Goal: Task Accomplishment & Management: Manage account settings

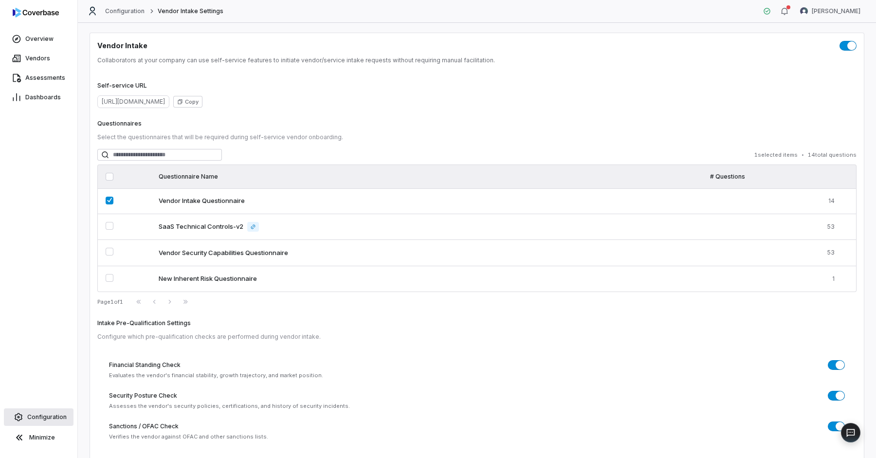
click at [45, 411] on link "Configuration" at bounding box center [39, 417] width 70 height 18
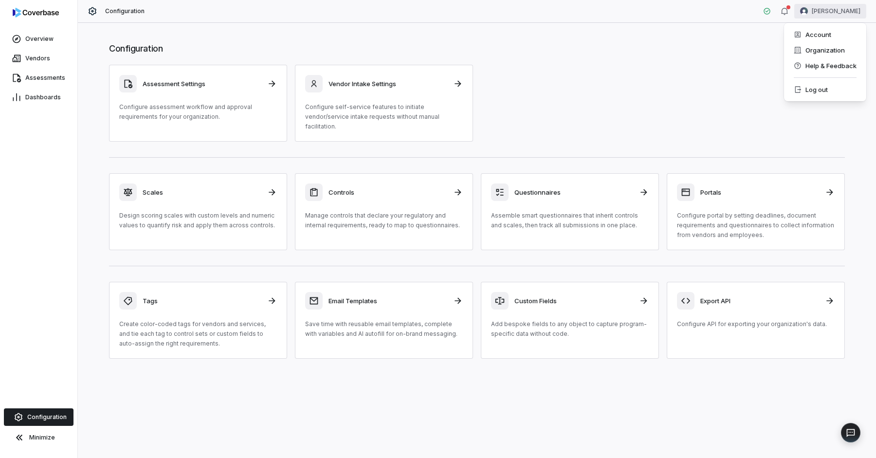
click at [842, 12] on html "Overview Vendors Assessments Dashboards Configuration Minimize Configuration [P…" at bounding box center [438, 229] width 876 height 458
click at [817, 54] on div "Organization" at bounding box center [825, 50] width 74 height 16
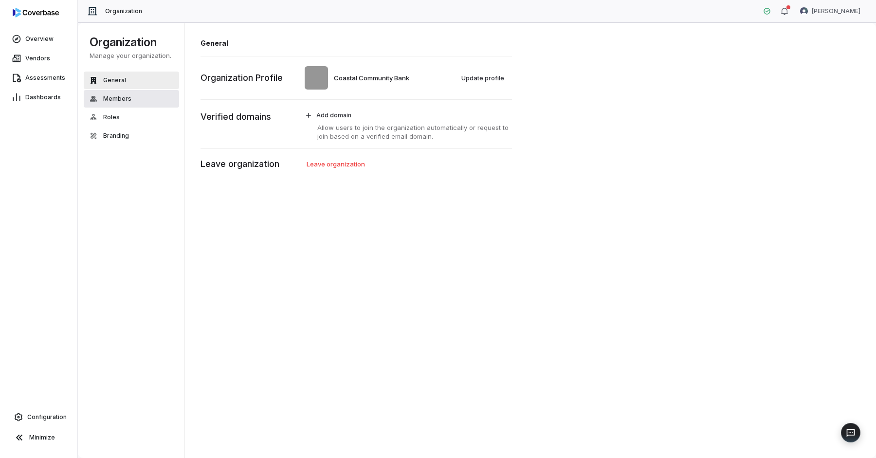
click at [126, 98] on span "Members" at bounding box center [117, 99] width 28 height 8
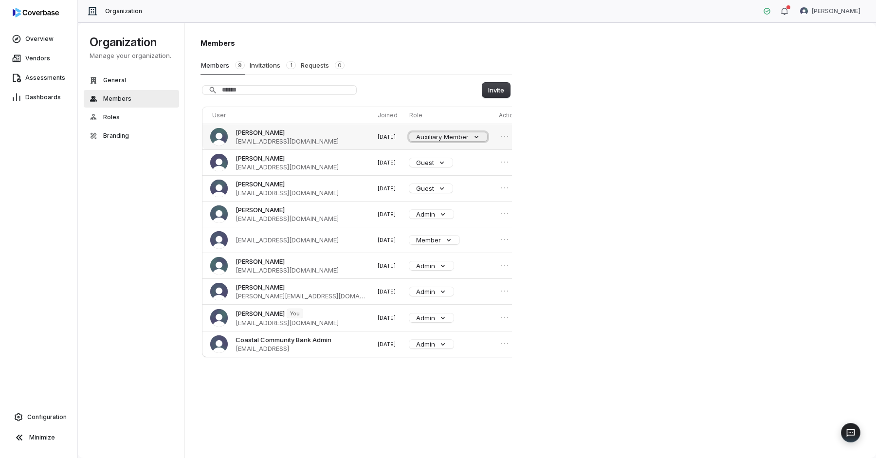
click at [453, 137] on button "Auxiliary Member" at bounding box center [448, 136] width 78 height 9
click at [666, 207] on div "Members Members 9 Invitations 1 Requests 0 Invite User Joined Role Actions Jeff…" at bounding box center [530, 240] width 691 height 436
click at [500, 135] on icon "Open menu" at bounding box center [505, 136] width 10 height 10
click at [456, 133] on button "Auxiliary Member" at bounding box center [448, 136] width 78 height 9
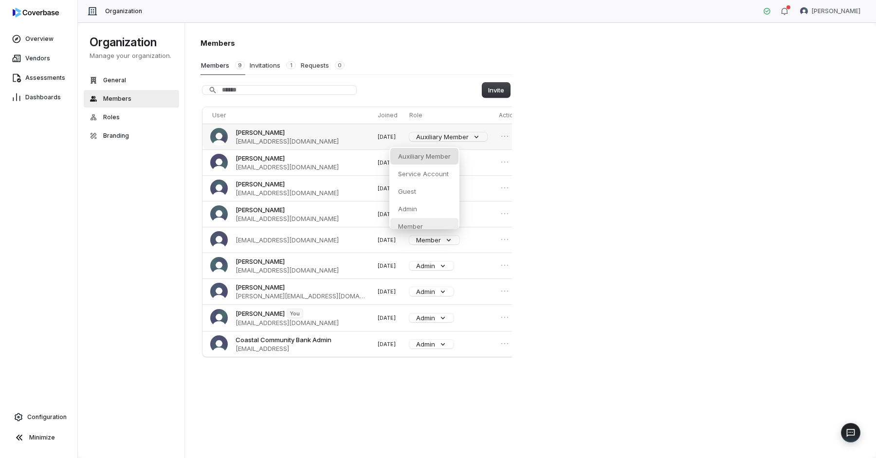
click at [424, 222] on div "Member" at bounding box center [424, 226] width 68 height 17
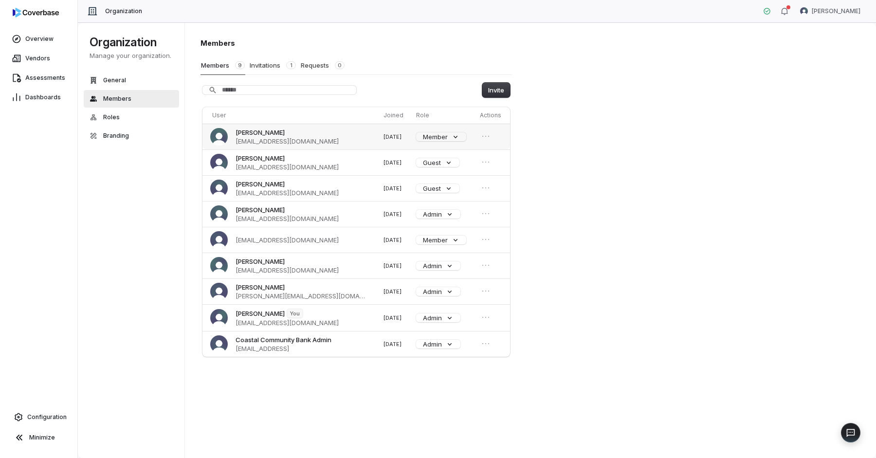
click at [605, 160] on div "Members Members 9 Invitations 1 Requests 0 Invite User Joined Role Actions Jeff…" at bounding box center [530, 240] width 691 height 436
click at [489, 137] on td at bounding box center [493, 137] width 34 height 26
click at [485, 136] on icon "Open menu" at bounding box center [486, 136] width 10 height 10
click at [463, 155] on button "Remove member" at bounding box center [457, 153] width 62 height 13
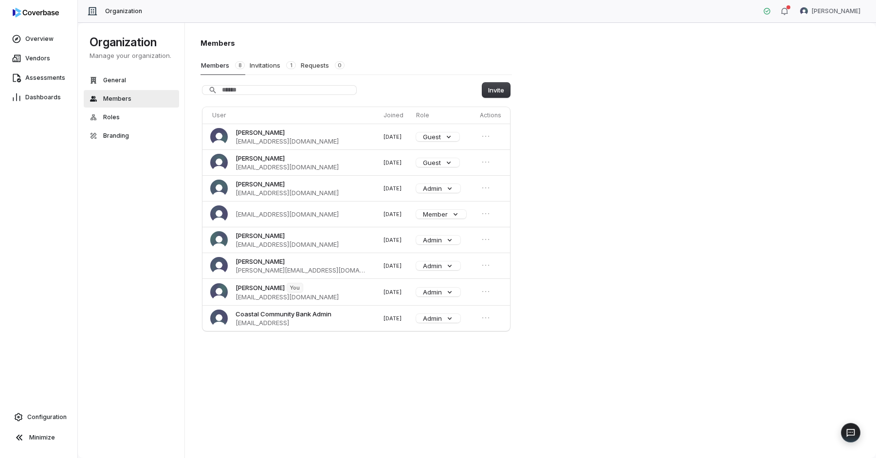
click at [615, 124] on div "Members Members 8 Invitations 1 Requests 0 Invite User Joined Role Actions Jaso…" at bounding box center [530, 240] width 691 height 436
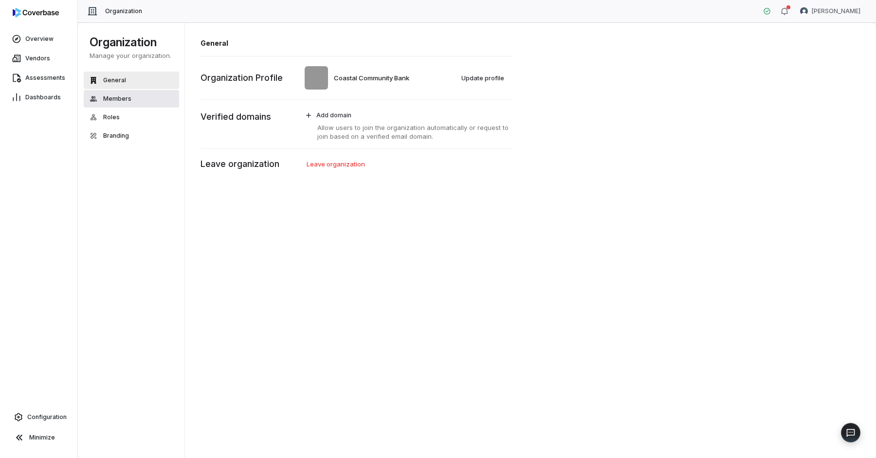
click at [114, 98] on span "Members" at bounding box center [117, 99] width 28 height 8
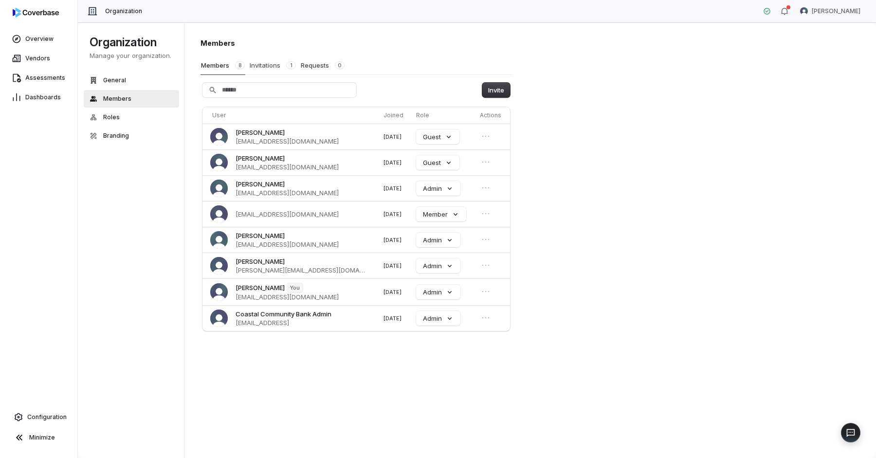
click at [265, 66] on button "Invitations 1" at bounding box center [272, 65] width 47 height 18
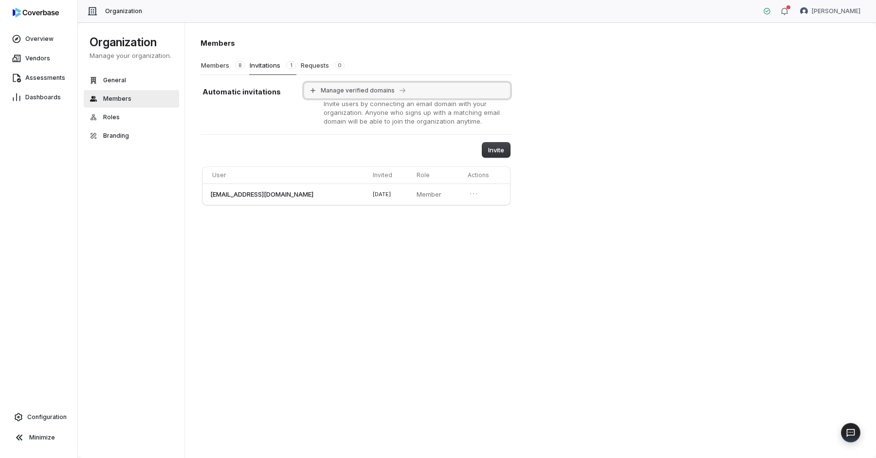
click at [347, 87] on span "Manage verified domains" at bounding box center [358, 91] width 74 height 8
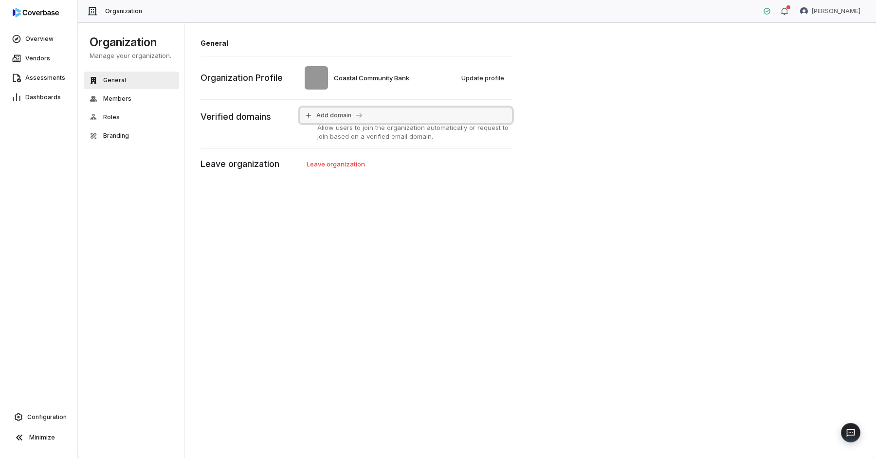
click at [338, 113] on span "Add domain" at bounding box center [333, 115] width 35 height 8
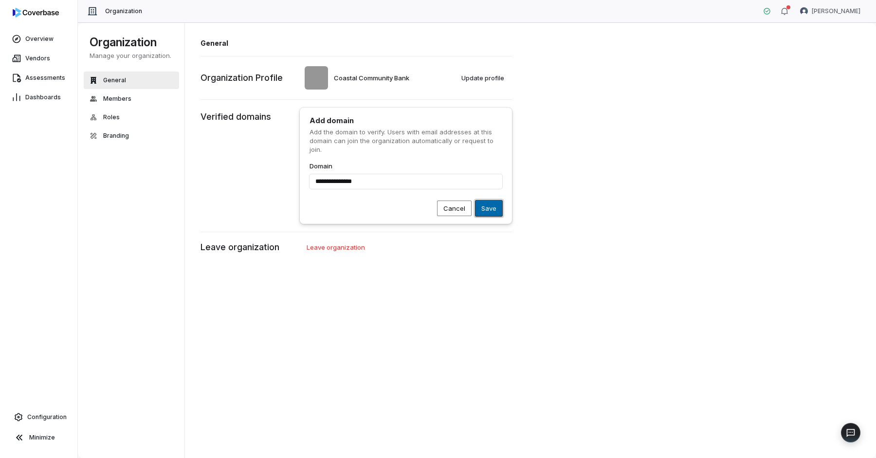
click at [494, 208] on button "Save" at bounding box center [488, 208] width 27 height 16
type input "**********"
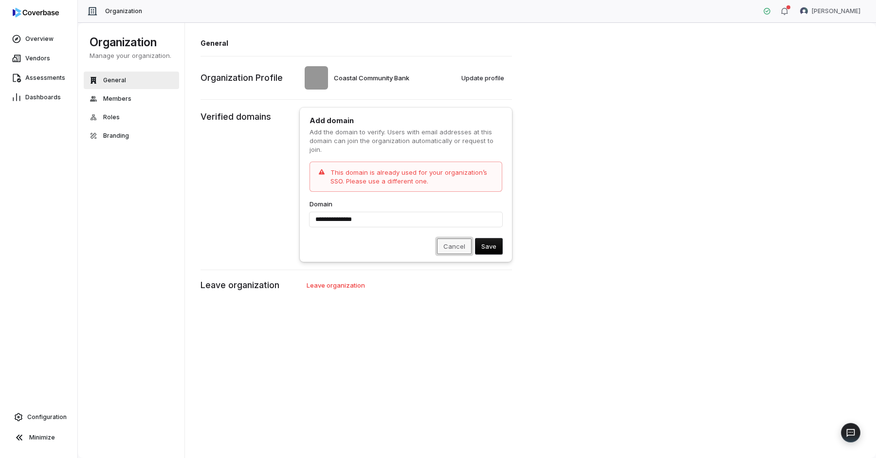
click at [458, 250] on button "Cancel" at bounding box center [454, 246] width 35 height 16
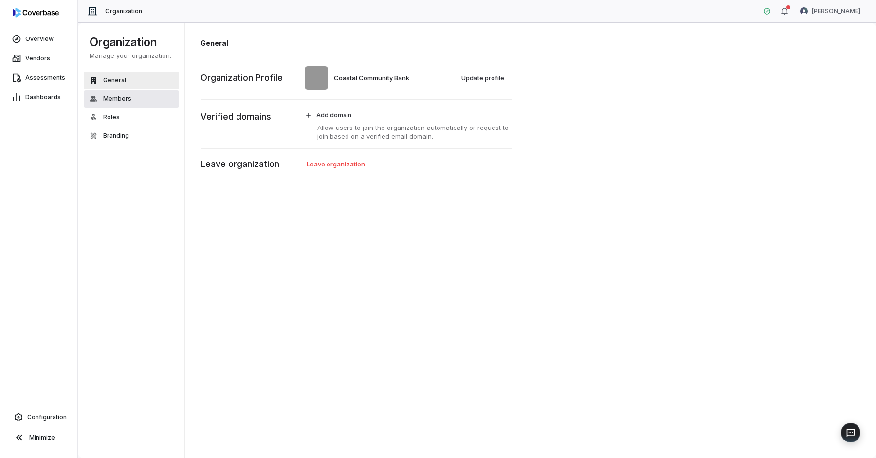
click at [116, 95] on span "Members" at bounding box center [117, 99] width 28 height 8
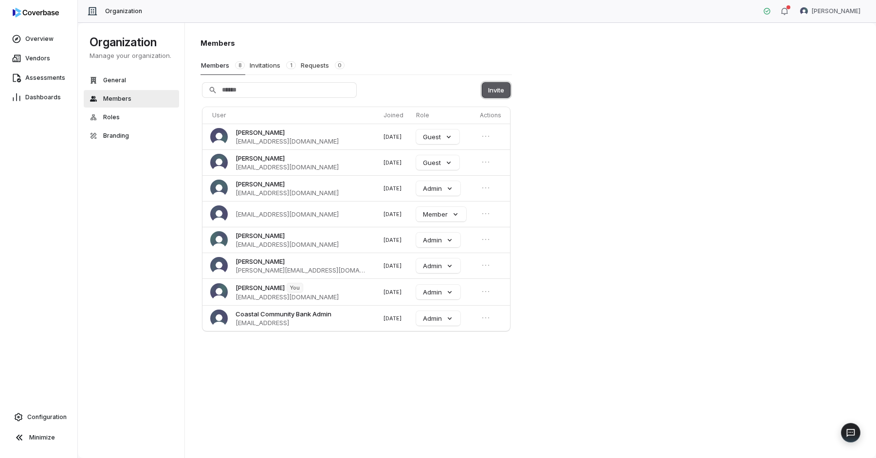
click at [493, 94] on button "Invite" at bounding box center [496, 90] width 28 height 15
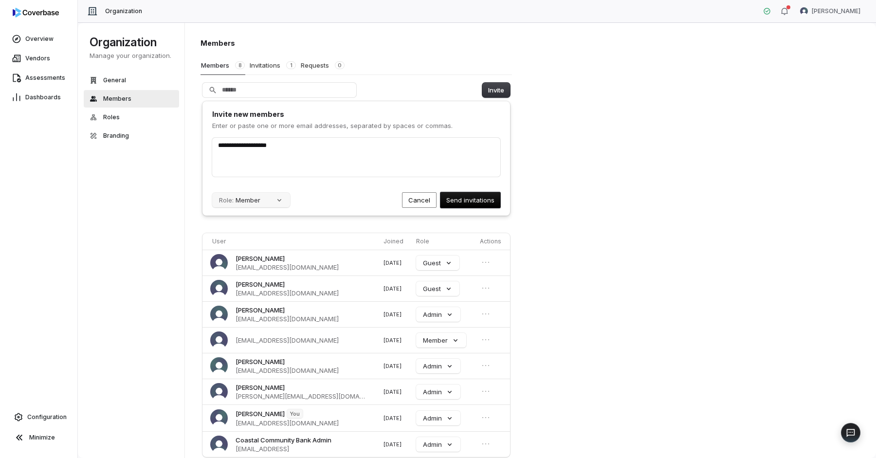
type input "**********"
click at [249, 200] on button "Role: Member" at bounding box center [251, 200] width 78 height 15
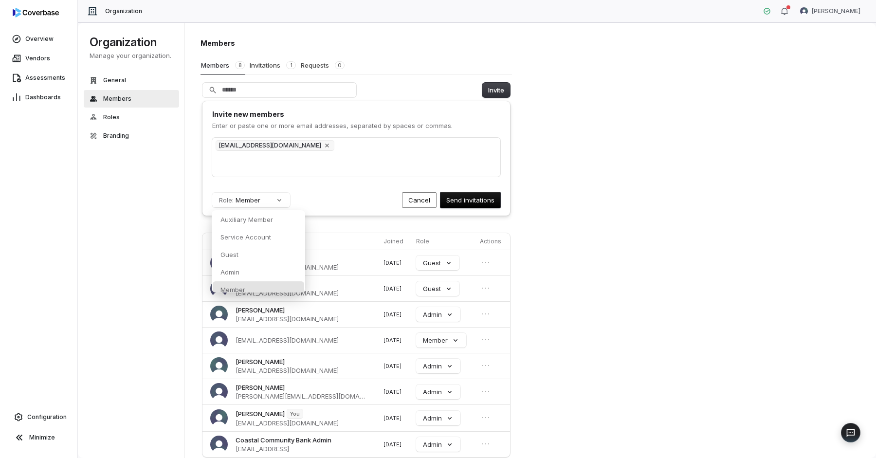
click at [342, 189] on form "jlee@coastalbank.com Role: Member Auxiliary Member Service Account Guest Admin …" at bounding box center [356, 173] width 288 height 70
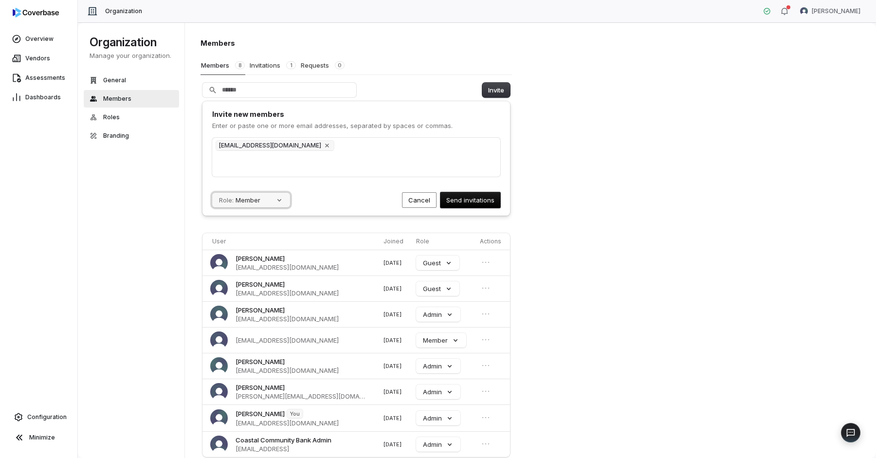
click at [270, 202] on button "Role: Member" at bounding box center [251, 200] width 78 height 15
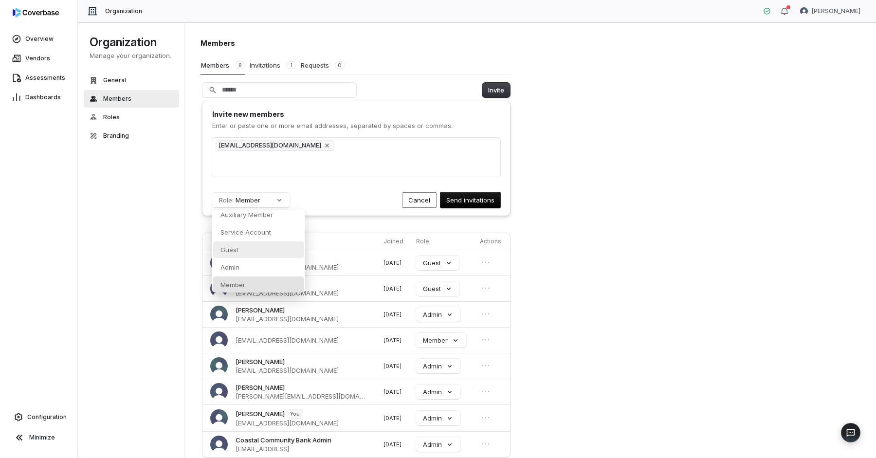
click at [264, 250] on div "Guest" at bounding box center [258, 249] width 91 height 17
click at [273, 200] on button "Role: Guest" at bounding box center [251, 200] width 78 height 15
click at [248, 282] on div "Member" at bounding box center [258, 289] width 91 height 17
click at [476, 208] on div "Invite new members Enter or paste one or more email addresses, separated by spa…" at bounding box center [356, 158] width 308 height 114
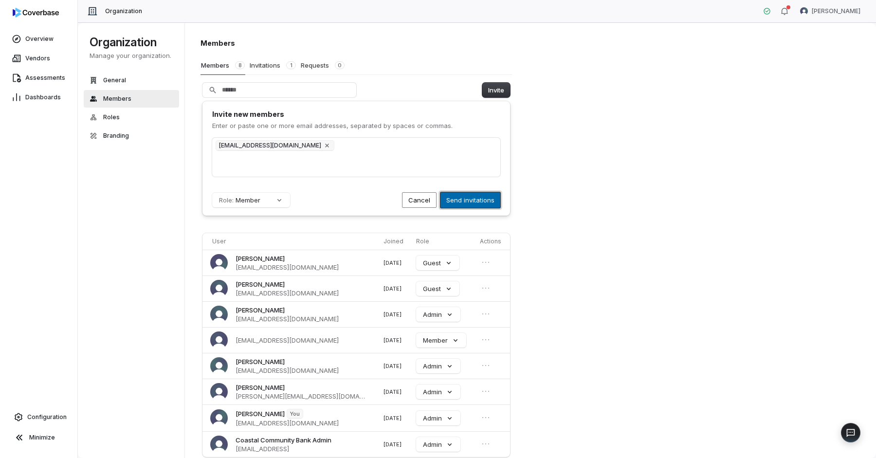
click at [467, 199] on button "Send invitations" at bounding box center [470, 200] width 60 height 16
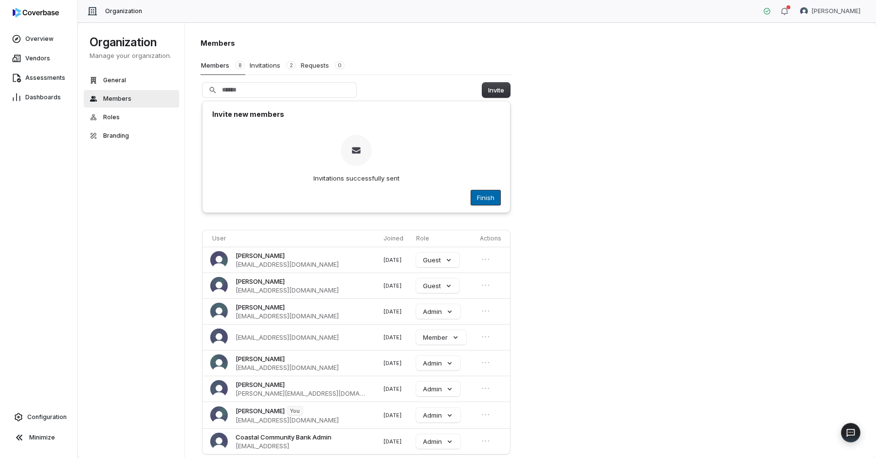
click at [491, 199] on button "Finish" at bounding box center [485, 197] width 29 height 15
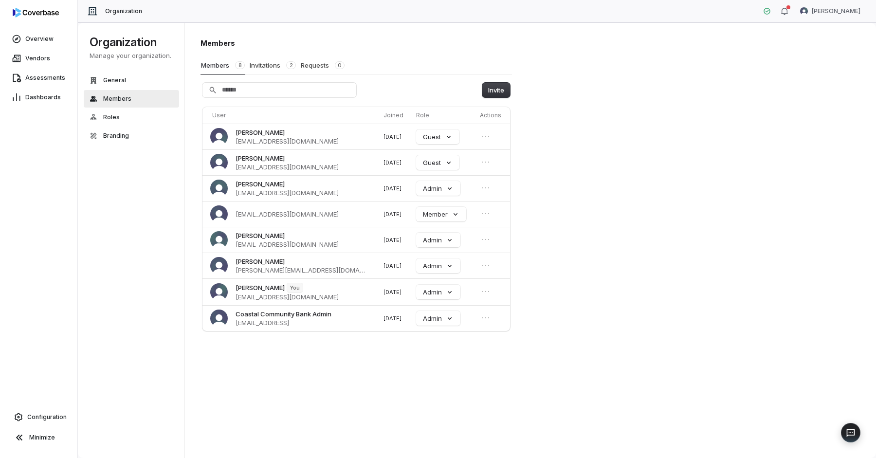
click at [627, 184] on div "Members Members 8 Invitations 2 Requests 0 Invite User Joined Role Actions Jaso…" at bounding box center [530, 240] width 691 height 436
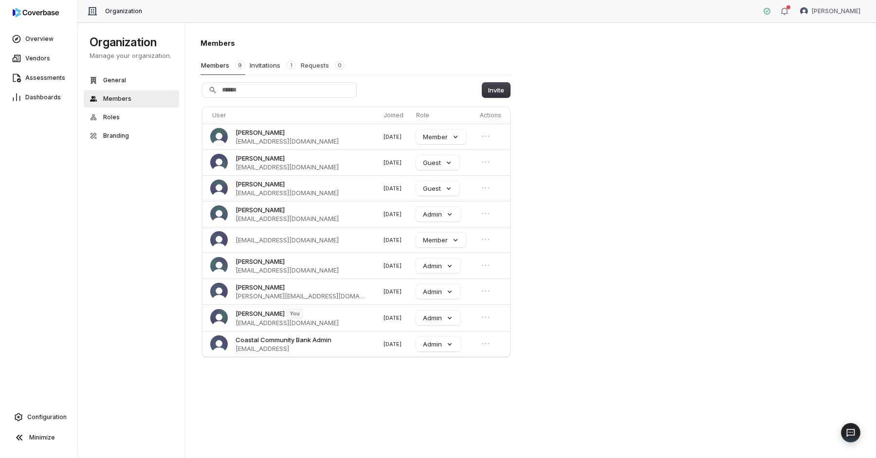
click at [317, 67] on button "Requests 0" at bounding box center [322, 65] width 45 height 18
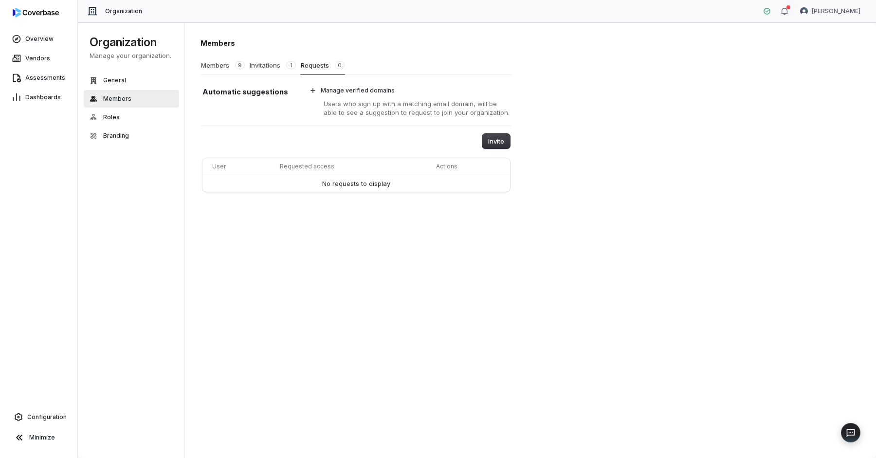
click at [279, 63] on button "Invitations 1" at bounding box center [272, 65] width 47 height 18
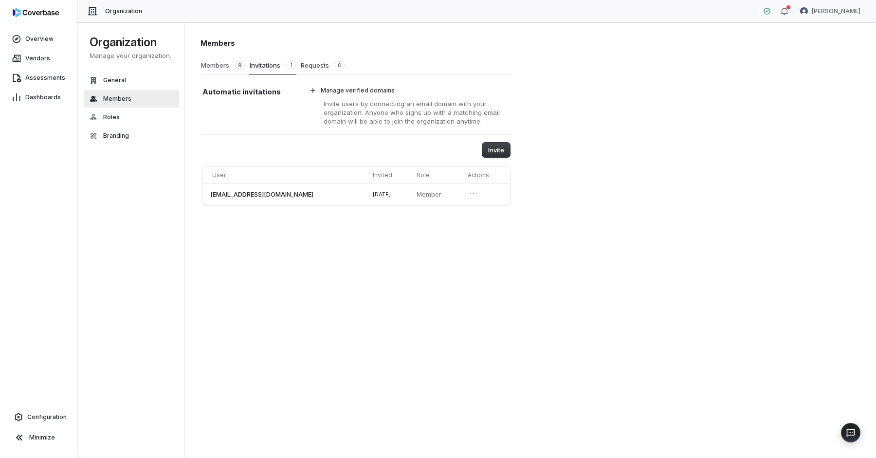
click at [238, 64] on span "9" at bounding box center [240, 65] width 10 height 8
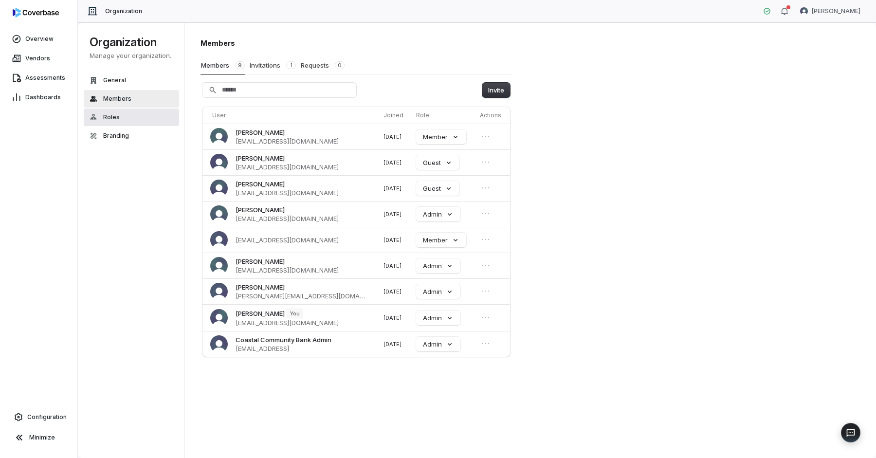
click at [134, 115] on button "Roles" at bounding box center [131, 118] width 95 height 18
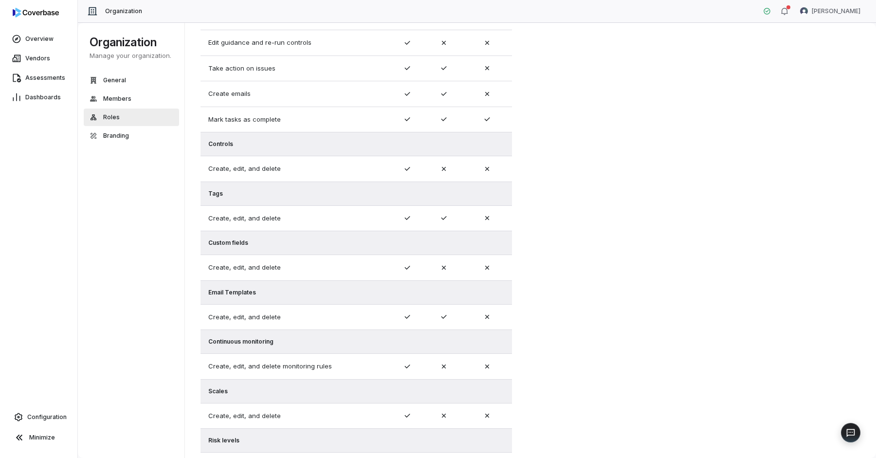
scroll to position [471, 0]
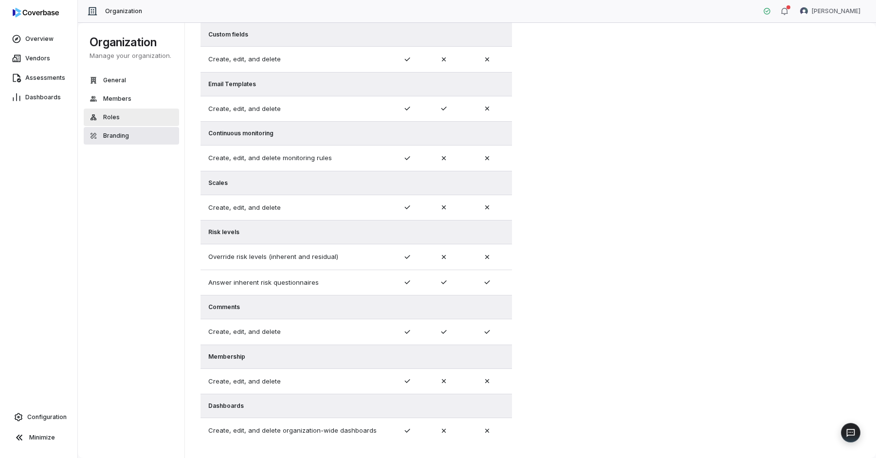
click at [113, 137] on span "Branding" at bounding box center [116, 136] width 26 height 8
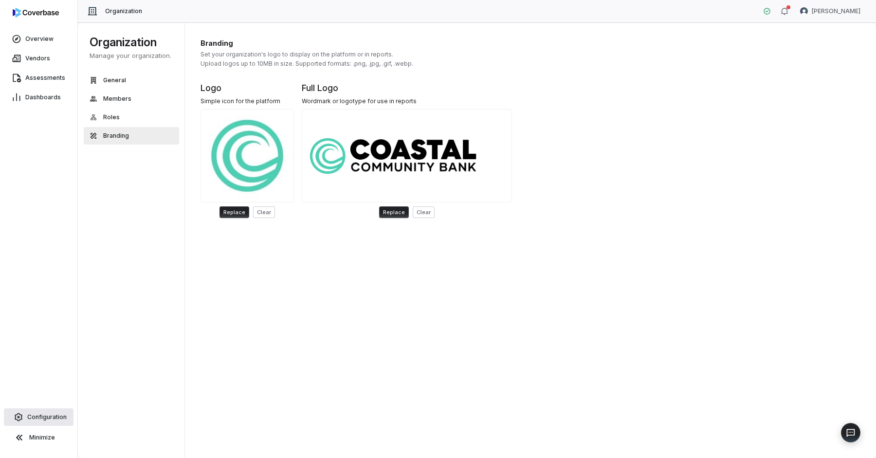
click at [48, 411] on link "Configuration" at bounding box center [39, 417] width 70 height 18
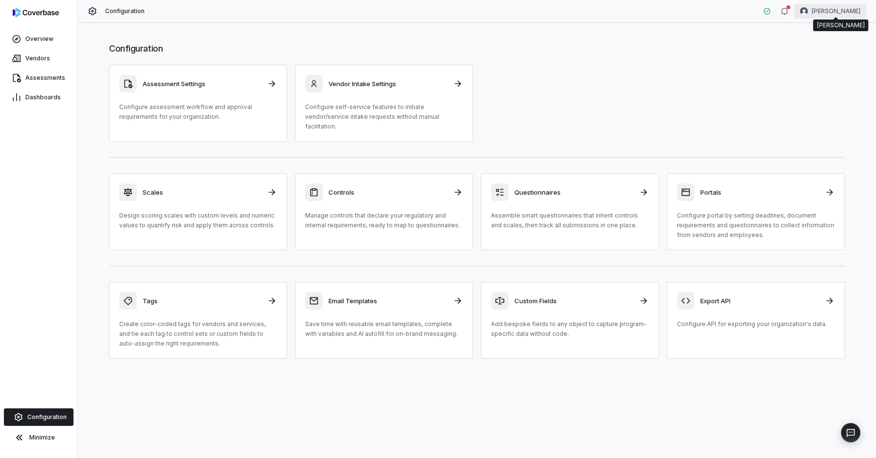
click at [851, 16] on html "Overview Vendors Assessments Dashboards Configuration Minimize Configuration [P…" at bounding box center [438, 229] width 876 height 458
click at [643, 86] on html "Overview Vendors Assessments Dashboards Configuration Minimize Configuration [P…" at bounding box center [438, 229] width 876 height 458
click at [399, 104] on p "Configure self-service features to initiate vendor/service intake requests with…" at bounding box center [384, 116] width 158 height 29
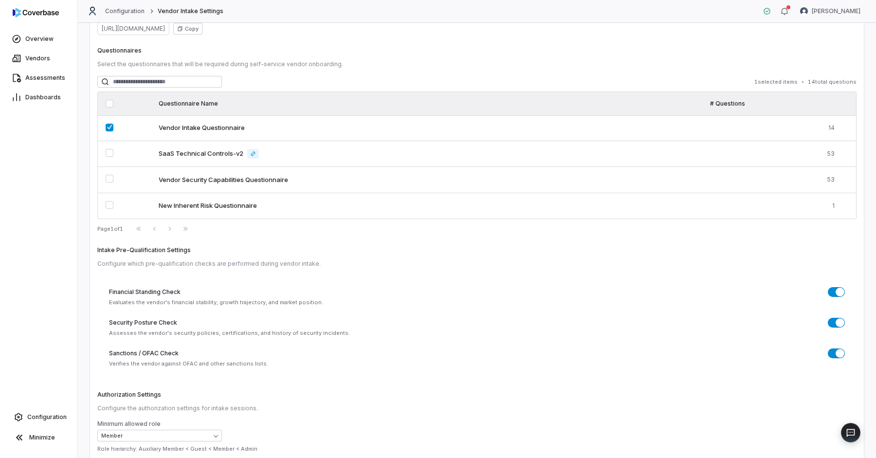
scroll to position [117, 0]
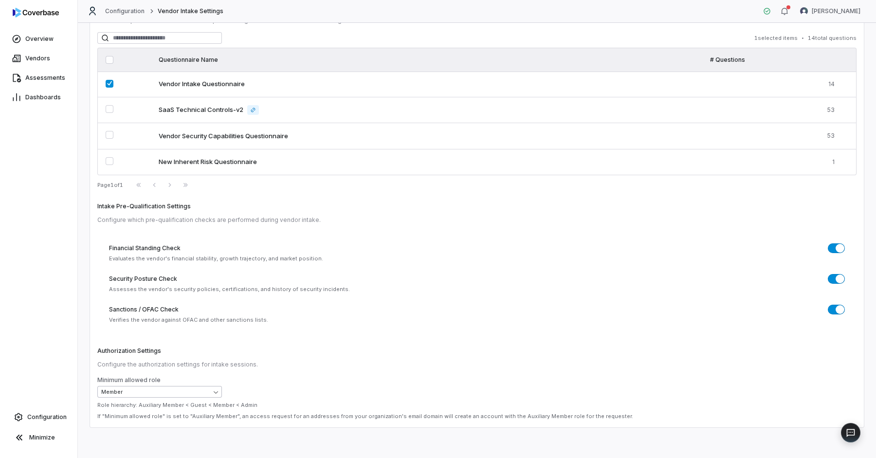
click at [179, 390] on body "Overview Vendors Assessments Dashboards Configuration Minimize Configuration Ve…" at bounding box center [438, 229] width 876 height 458
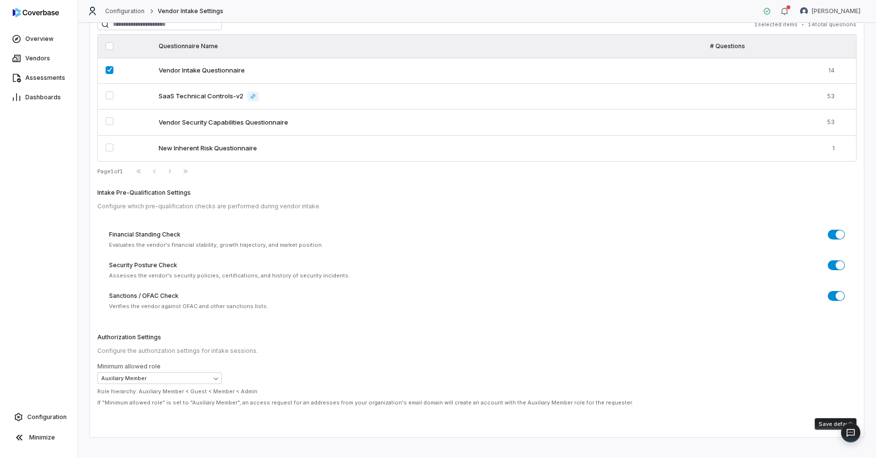
scroll to position [140, 0]
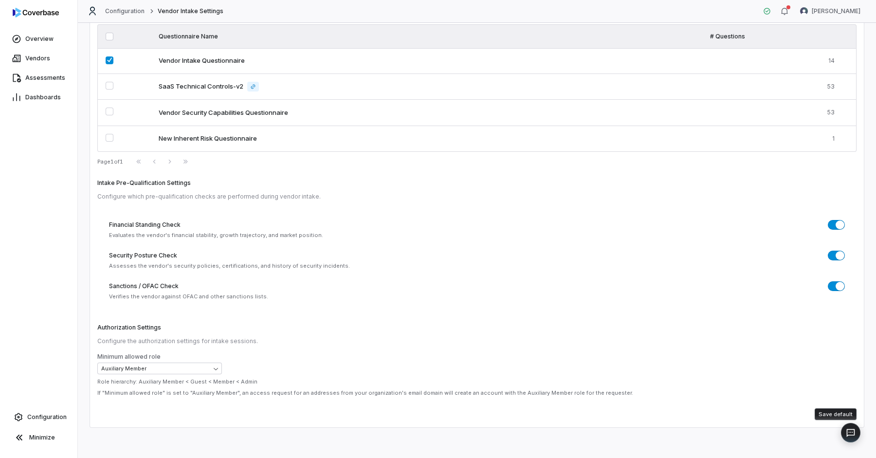
click at [832, 411] on button "Save default" at bounding box center [836, 414] width 42 height 12
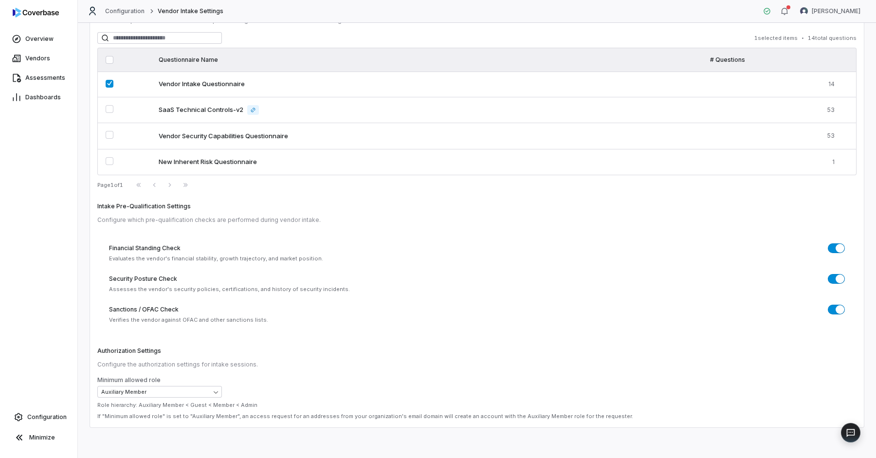
scroll to position [0, 0]
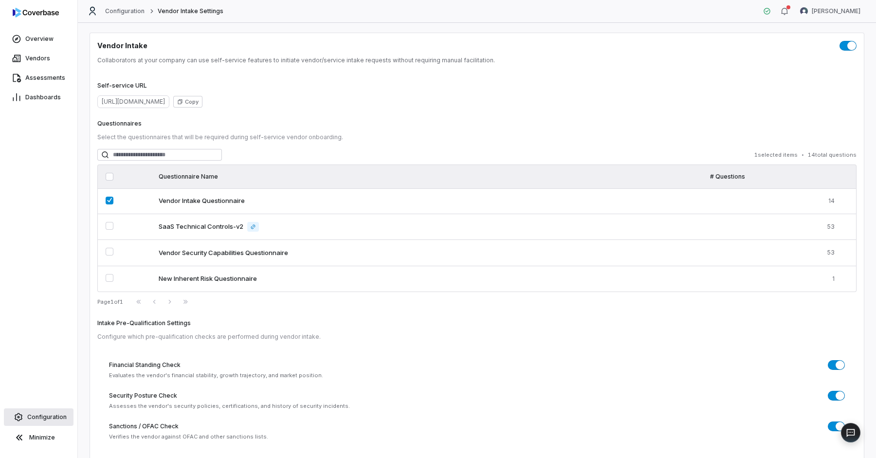
click at [36, 417] on span "Configuration" at bounding box center [46, 417] width 39 height 8
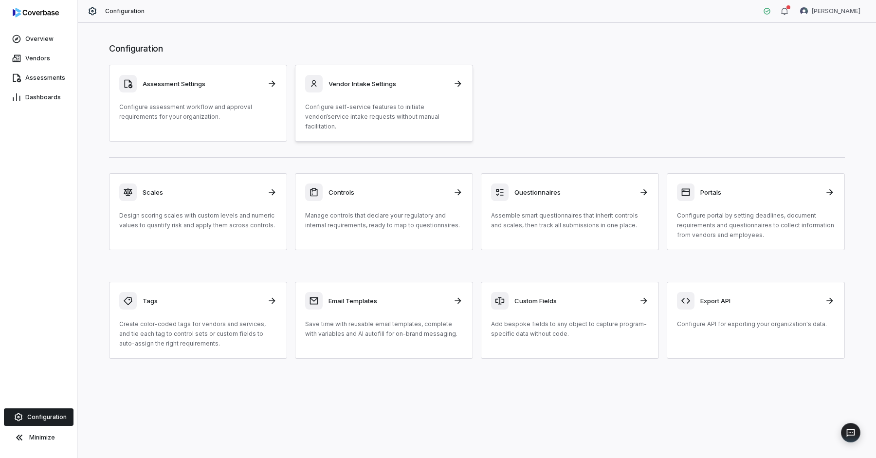
click at [349, 125] on link "Vendor Intake Settings Configure self-service features to initiate vendor/servi…" at bounding box center [384, 103] width 178 height 77
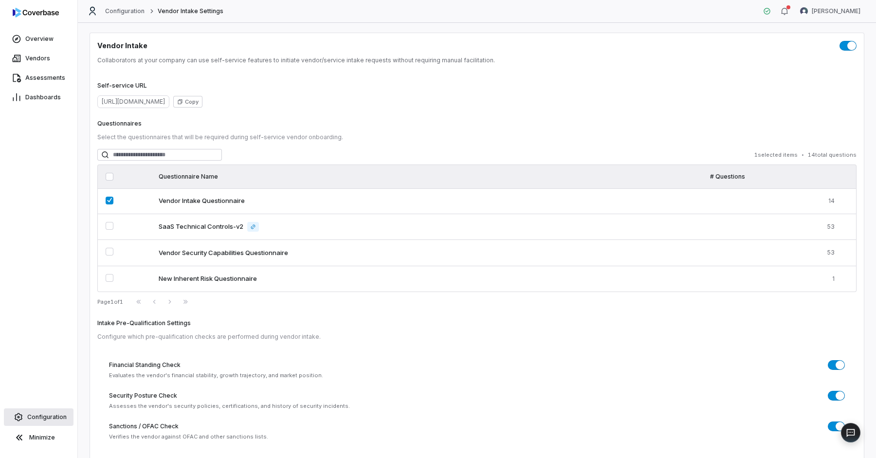
click at [50, 416] on span "Configuration" at bounding box center [46, 417] width 39 height 8
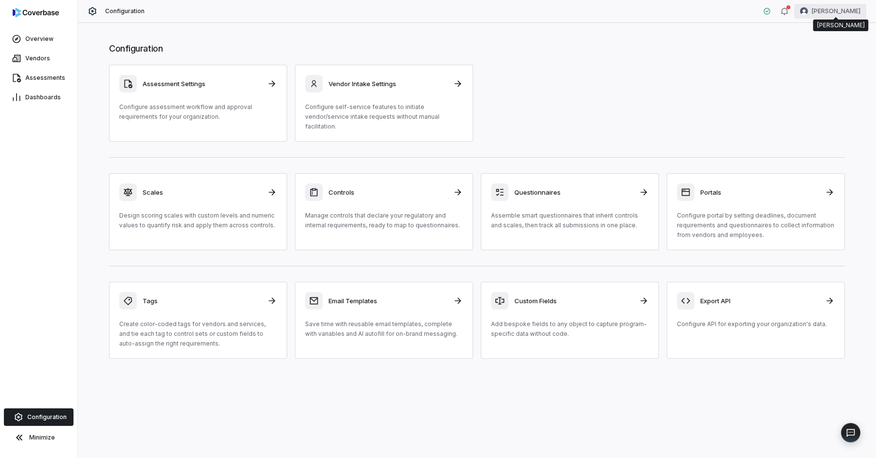
click at [841, 14] on html "Overview Vendors Assessments Dashboards Configuration Minimize Configuration [P…" at bounding box center [438, 229] width 876 height 458
click at [819, 53] on div "Organization" at bounding box center [825, 50] width 74 height 16
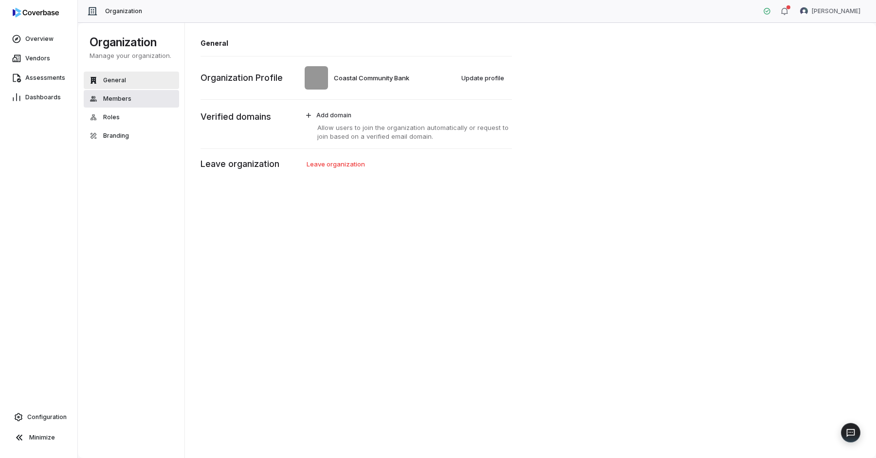
click at [132, 92] on button "Members" at bounding box center [131, 99] width 95 height 18
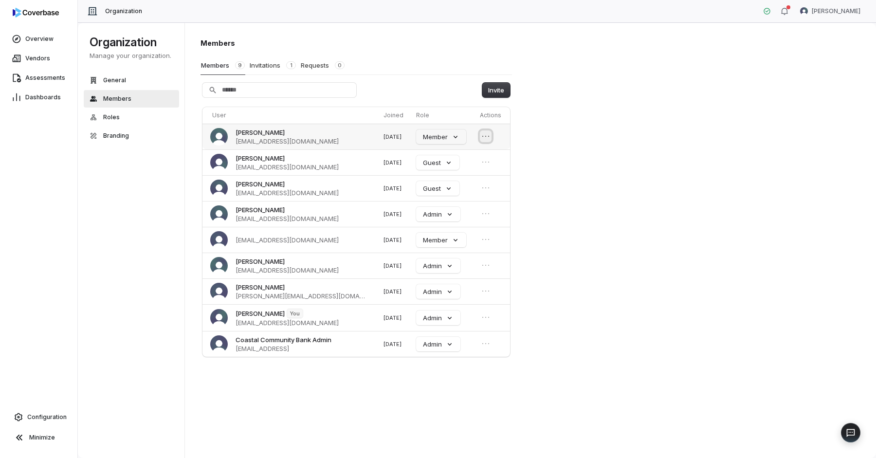
click at [481, 135] on icon "Open menu" at bounding box center [486, 136] width 10 height 10
click at [466, 151] on button "Remove member" at bounding box center [457, 153] width 62 height 13
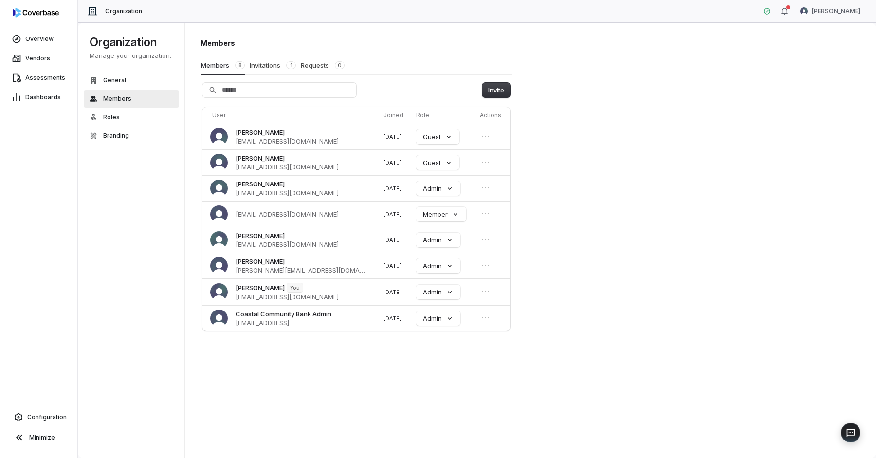
click at [136, 266] on div "Organization Manage your organization. General Members Roles Branding" at bounding box center [133, 240] width 111 height 435
click at [632, 61] on div "Members Members 8 Invitations 1 Requests 0 Invite User Joined Role Actions Jaso…" at bounding box center [530, 240] width 691 height 436
click at [116, 115] on span "Roles" at bounding box center [111, 117] width 17 height 8
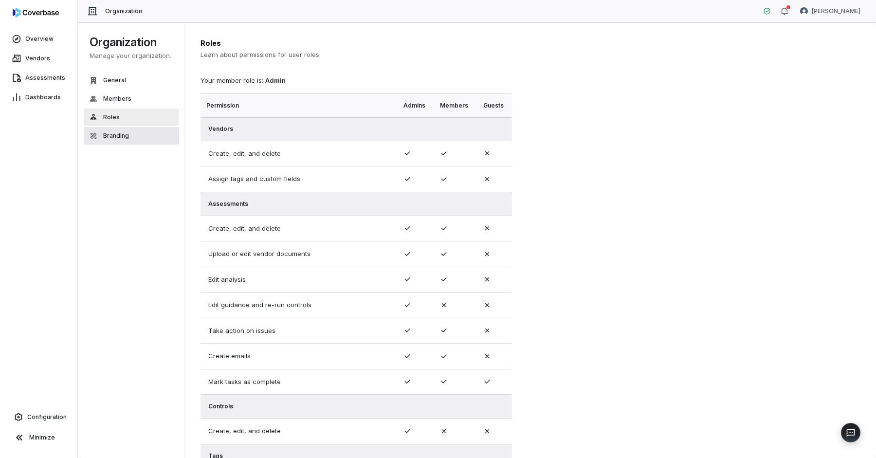
click at [121, 135] on span "Branding" at bounding box center [116, 136] width 26 height 8
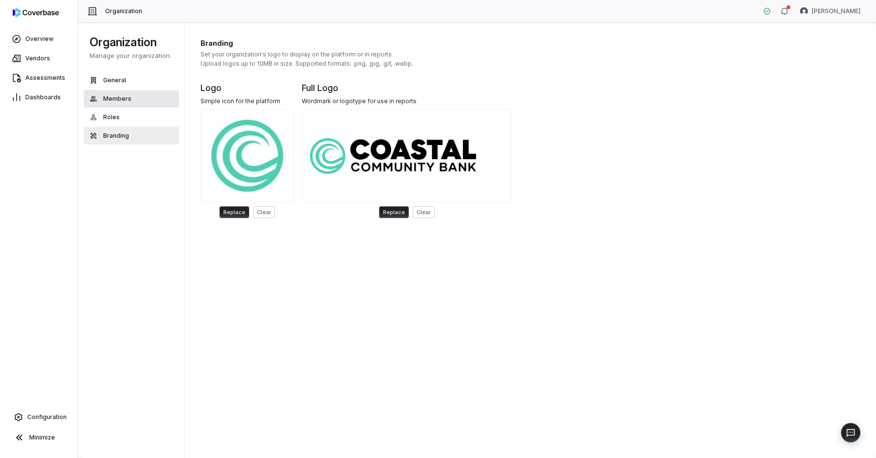
click at [115, 98] on span "Members" at bounding box center [117, 99] width 28 height 8
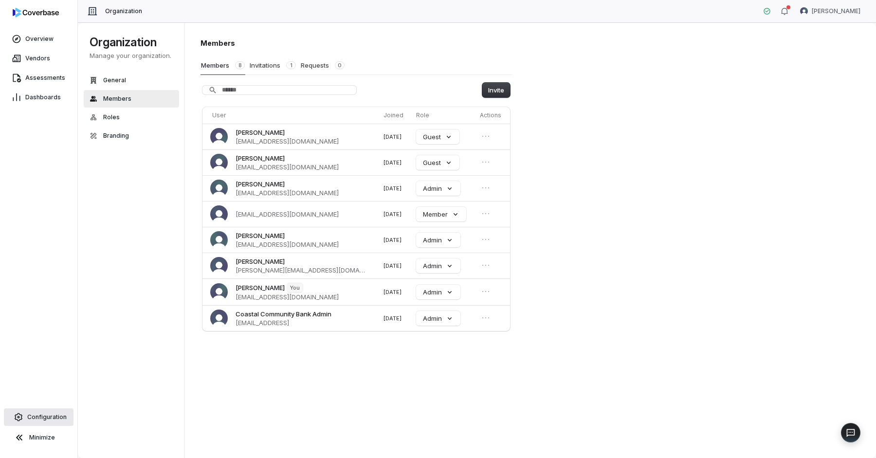
click at [44, 412] on link "Configuration" at bounding box center [39, 417] width 70 height 18
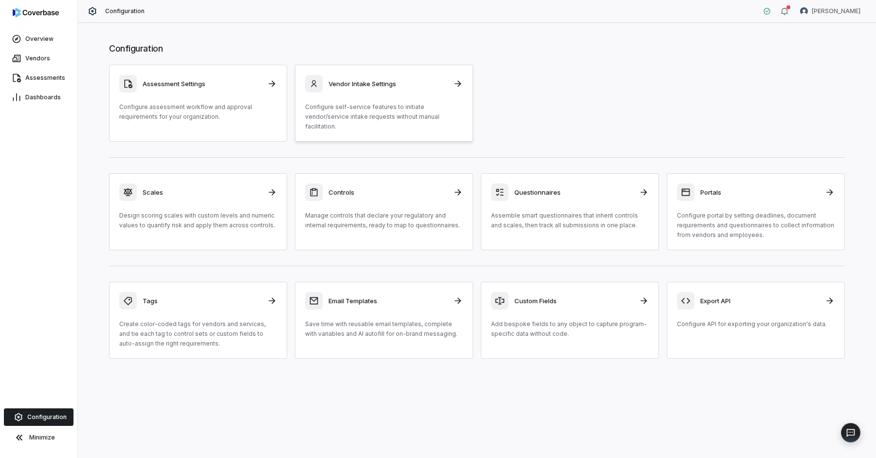
click at [405, 92] on div "Vendor Intake Settings Configure self-service features to initiate vendor/servi…" at bounding box center [384, 103] width 158 height 56
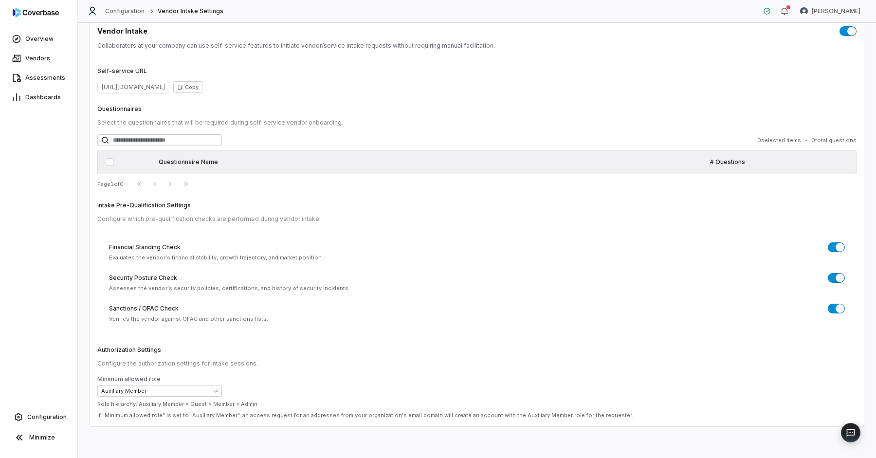
scroll to position [117, 0]
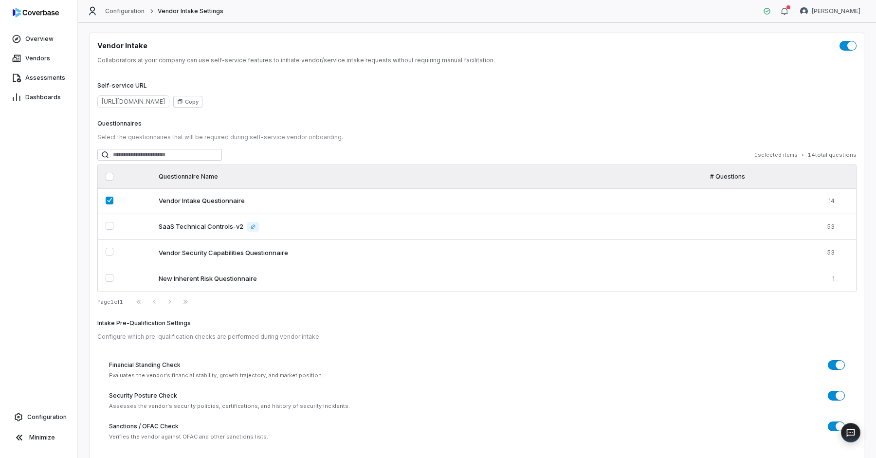
scroll to position [117, 0]
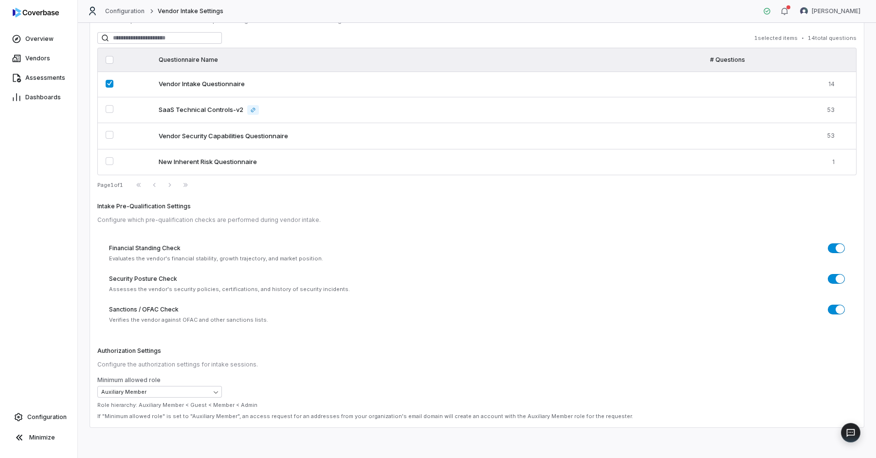
click at [201, 324] on div "Financial Standing Check Evaluates the vendor's financial stability, growth tra…" at bounding box center [476, 284] width 759 height 104
click at [172, 393] on body "Overview Vendors Assessments Dashboards Configuration Minimize Configuration Ve…" at bounding box center [438, 229] width 876 height 458
click at [172, 373] on div "Authorization Settings Configure the authorization settings for intake sessions…" at bounding box center [476, 383] width 759 height 73
drag, startPoint x: 151, startPoint y: 414, endPoint x: 527, endPoint y: 414, distance: 375.6
click at [527, 414] on p "If "Minimum allowed role" is set to "Auxiliary Member", an access request for a…" at bounding box center [476, 416] width 759 height 7
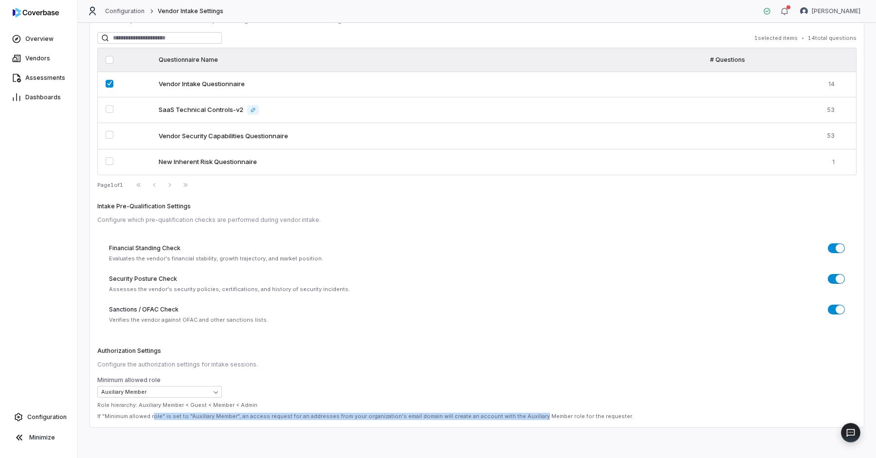
click at [527, 414] on p "If "Minimum allowed role" is set to "Auxiliary Member", an access request for a…" at bounding box center [476, 416] width 759 height 7
click at [43, 410] on link "Configuration" at bounding box center [39, 417] width 70 height 18
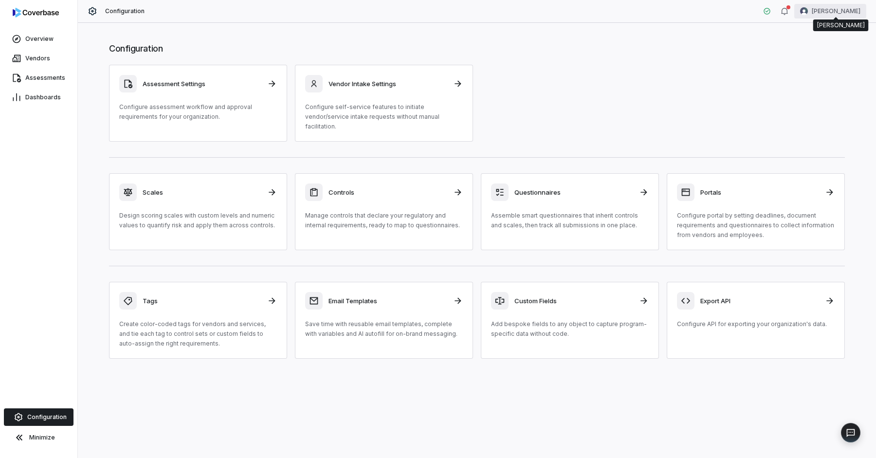
click at [847, 12] on html "Overview Vendors Assessments Dashboards Configuration Minimize Configuration [P…" at bounding box center [438, 229] width 876 height 458
click at [821, 49] on div "Organization" at bounding box center [825, 50] width 74 height 16
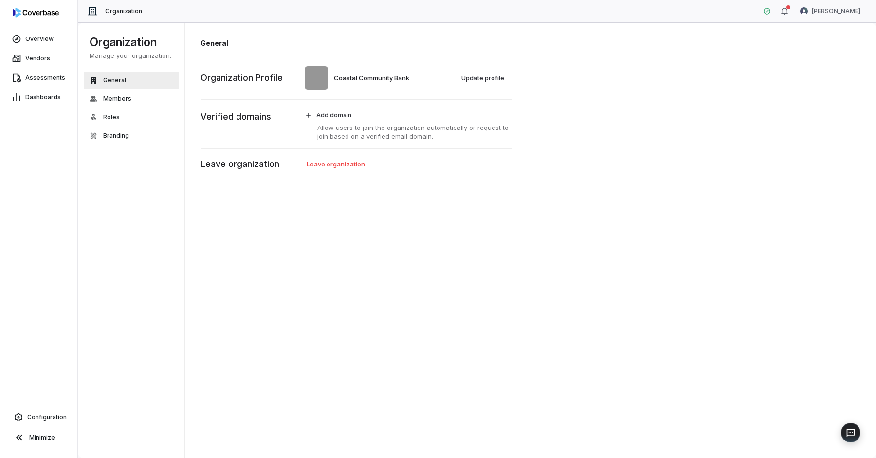
click at [226, 120] on p "Verified domains" at bounding box center [235, 116] width 71 height 13
drag, startPoint x: 408, startPoint y: 122, endPoint x: 405, endPoint y: 136, distance: 14.3
click at [405, 136] on div "Add domain Allow users to join the organization automatically or request to joi…" at bounding box center [406, 124] width 212 height 33
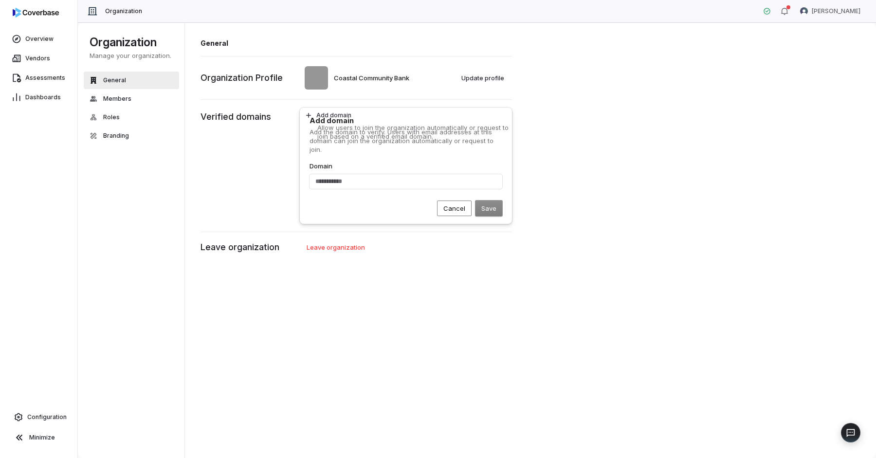
click at [405, 136] on p "Add the domain to verify. Users with email addresses at this domain can join th…" at bounding box center [405, 140] width 193 height 26
click at [349, 182] on input "Domain" at bounding box center [405, 181] width 193 height 15
click at [45, 417] on span "Configuration" at bounding box center [46, 417] width 39 height 8
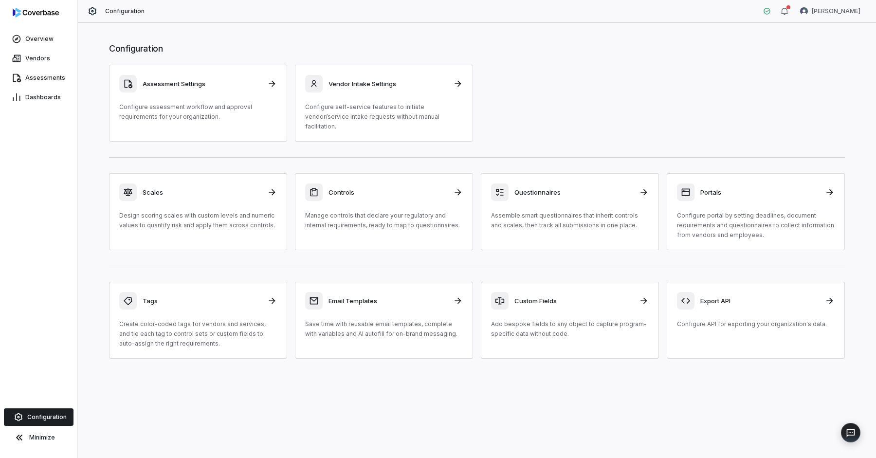
click at [377, 59] on div "Configuration Assessment Settings Configure assessment workflow and approval re…" at bounding box center [477, 201] width 775 height 336
click at [377, 107] on p "Configure self-service features to initiate vendor/service intake requests with…" at bounding box center [384, 116] width 158 height 29
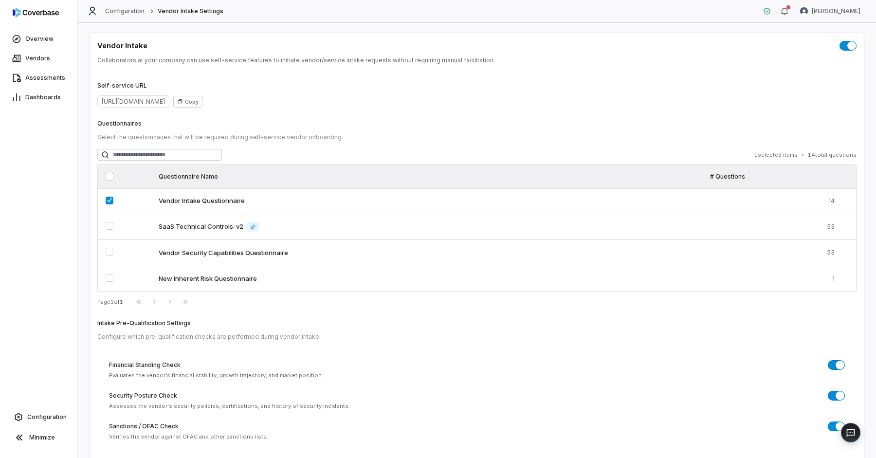
scroll to position [117, 0]
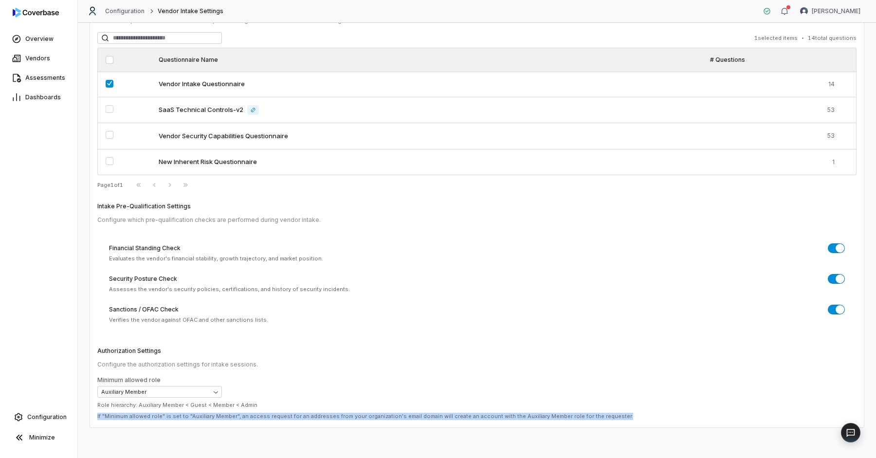
drag, startPoint x: 94, startPoint y: 416, endPoint x: 623, endPoint y: 412, distance: 528.9
click at [623, 412] on div "Vendor Intake Collaborators at your company can use self-service features to in…" at bounding box center [477, 172] width 775 height 512
copy p "If "Minimum allowed role" is set to "Auxiliary Member", an access request for a…"
click at [841, 14] on html "Overview Vendors Assessments Dashboards Configuration Minimize Configuration Ve…" at bounding box center [438, 229] width 876 height 458
click at [815, 49] on div "Organization" at bounding box center [825, 50] width 74 height 16
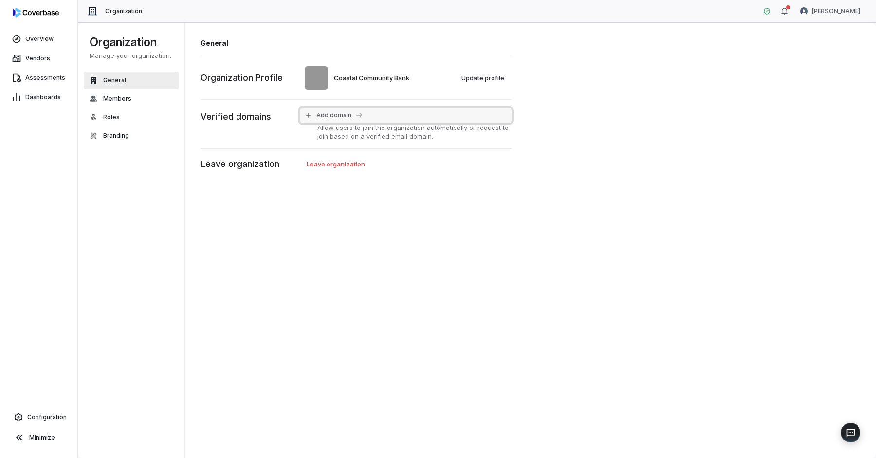
click at [355, 114] on icon at bounding box center [359, 115] width 8 height 8
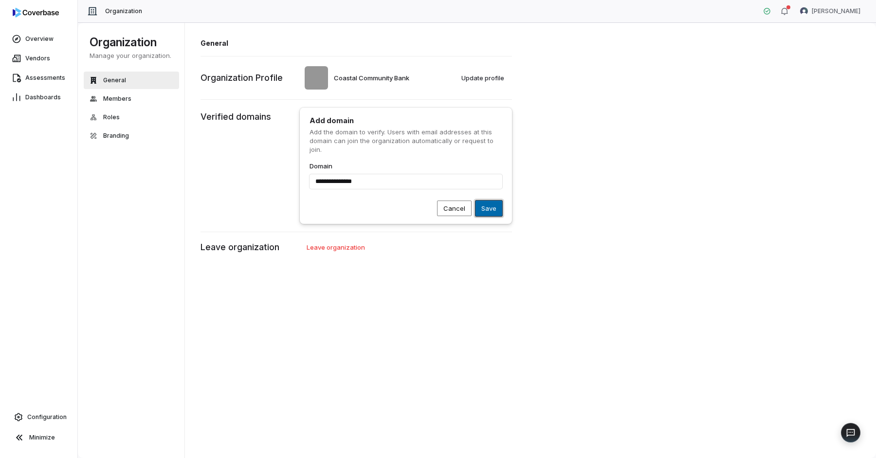
click at [489, 210] on button "Save" at bounding box center [488, 208] width 27 height 16
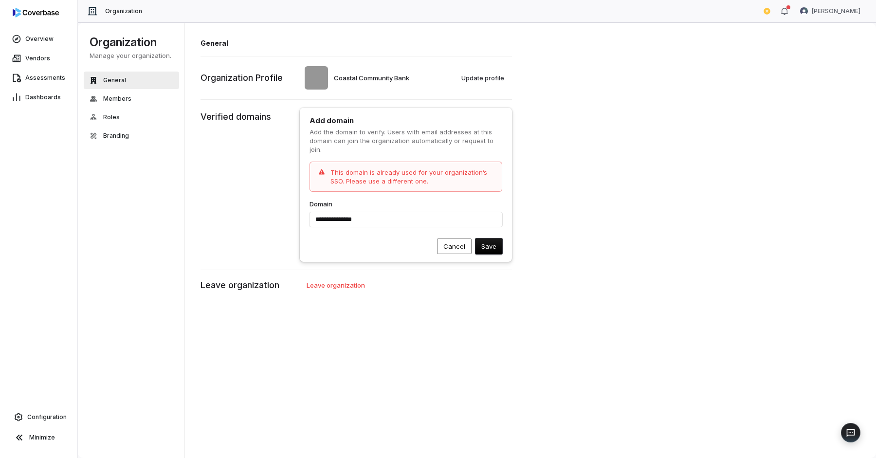
click at [256, 179] on div "**********" at bounding box center [355, 184] width 311 height 170
type input "**********"
